Goal: Navigation & Orientation: Find specific page/section

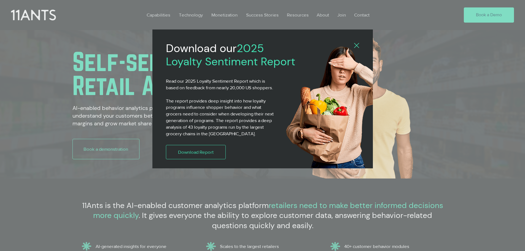
click at [356, 45] on icon "Back to site" at bounding box center [356, 45] width 5 height 5
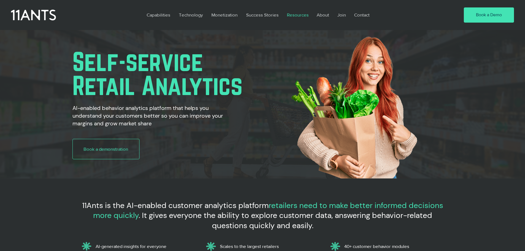
click at [297, 15] on p "Resources" at bounding box center [297, 15] width 27 height 13
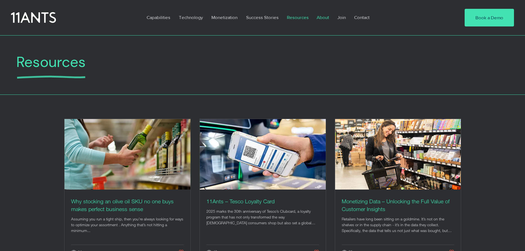
click at [323, 16] on p "About" at bounding box center [323, 17] width 18 height 13
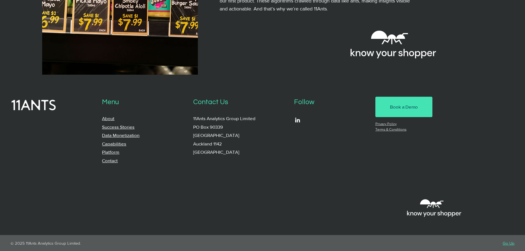
scroll to position [537, 0]
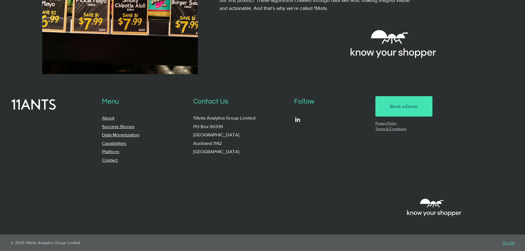
click at [113, 161] on link "Contact" at bounding box center [110, 159] width 16 height 5
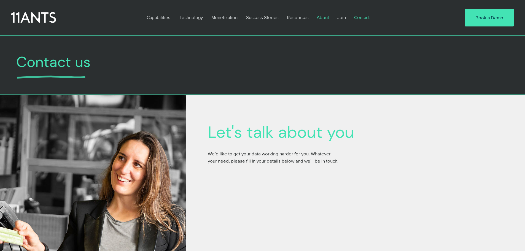
click at [325, 17] on p "About" at bounding box center [323, 17] width 18 height 13
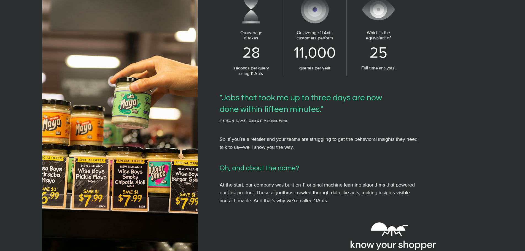
scroll to position [358, 0]
